Goal: Task Accomplishment & Management: Manage account settings

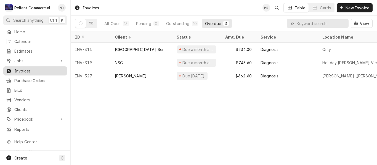
click at [28, 69] on span "Invoices" at bounding box center [39, 71] width 50 height 6
click at [113, 23] on div "All Open" at bounding box center [112, 24] width 16 height 6
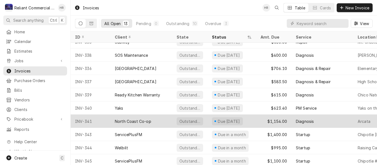
scroll to position [53, 0]
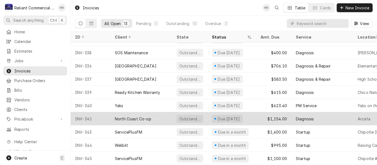
click at [164, 139] on div "Welbilt" at bounding box center [141, 145] width 62 height 13
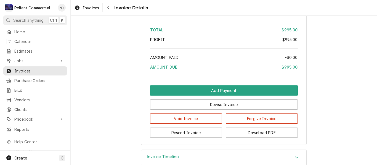
scroll to position [718, 0]
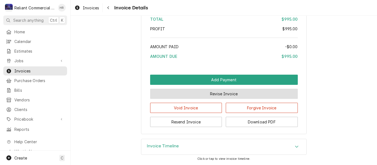
click at [232, 93] on button "Revise Invoice" at bounding box center [224, 94] width 148 height 10
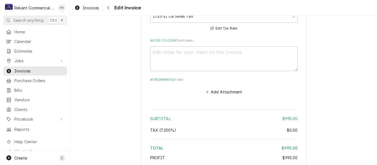
scroll to position [827, 0]
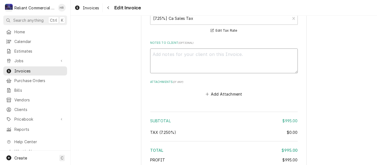
click at [225, 59] on textarea "Notes to Client ( optional )" at bounding box center [224, 61] width 148 height 25
paste textarea "CA314655"
type textarea "x"
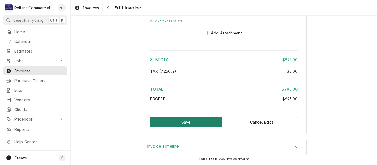
type textarea "CA314655"
click at [173, 123] on button "Save" at bounding box center [186, 122] width 72 height 10
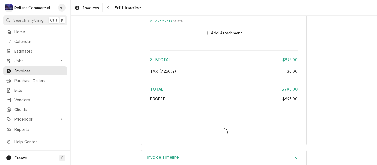
type textarea "x"
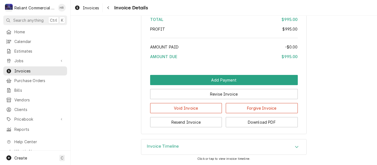
scroll to position [736, 0]
click at [277, 122] on button "Download PDF" at bounding box center [262, 122] width 72 height 10
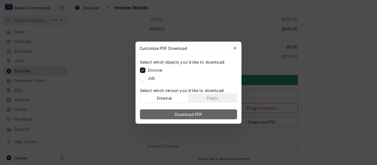
click at [192, 116] on span "Download PDF" at bounding box center [188, 114] width 30 height 6
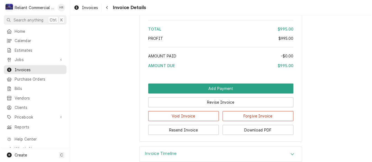
scroll to position [681, 0]
